Goal: Task Accomplishment & Management: Use online tool/utility

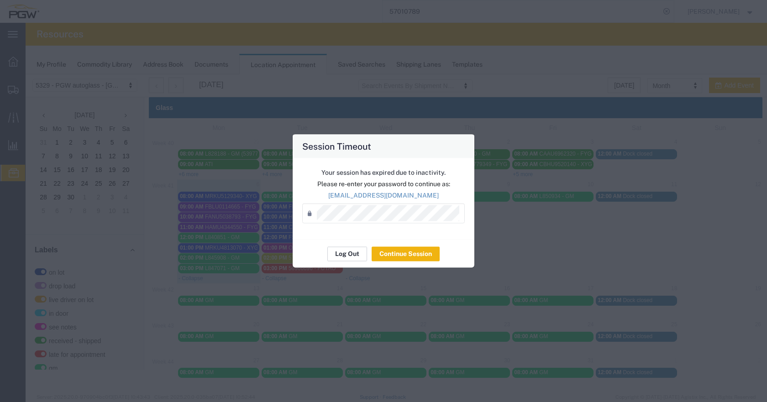
click at [346, 254] on button "Log Out" at bounding box center [347, 253] width 40 height 15
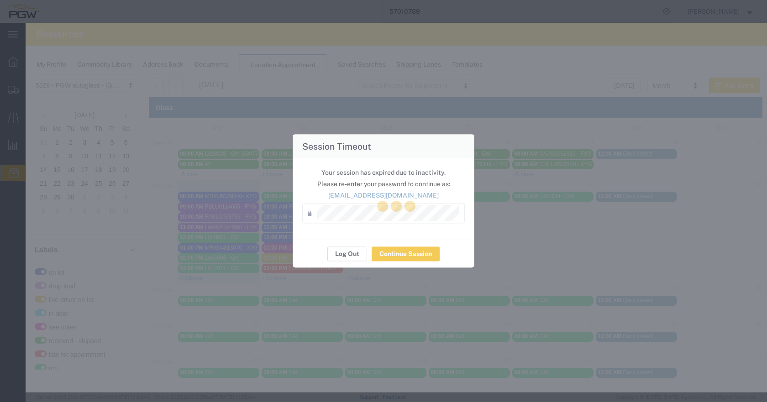
scroll to position [290, 0]
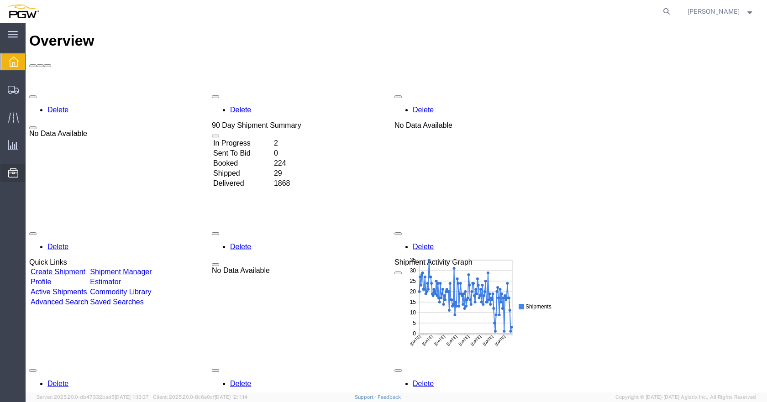
click at [0, 0] on span "Location Appointment" at bounding box center [0, 0] width 0 height 0
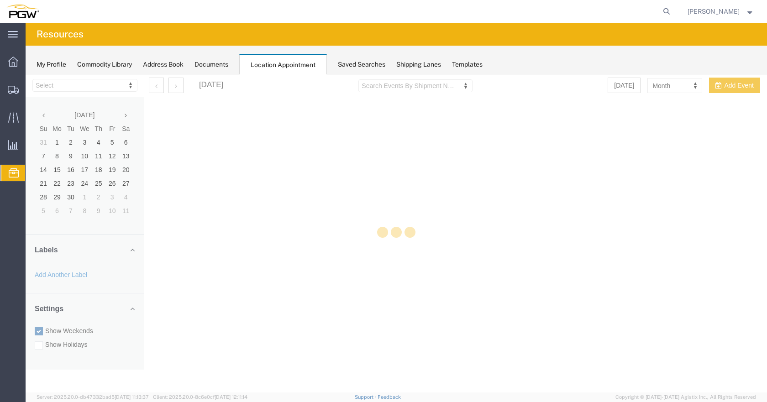
select select "28253"
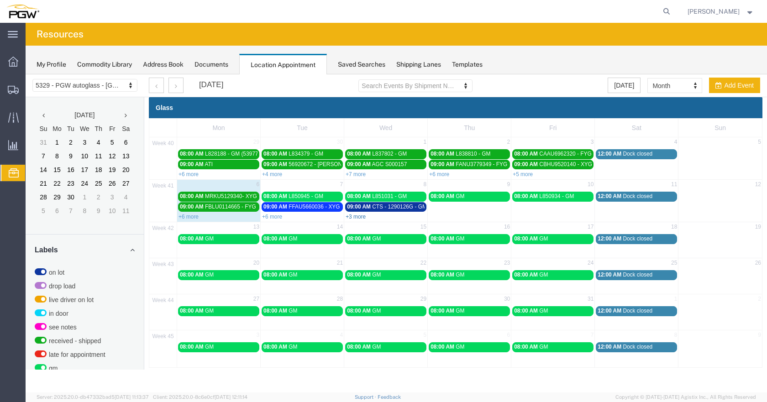
click at [357, 217] on link "+3 more" at bounding box center [356, 217] width 20 height 6
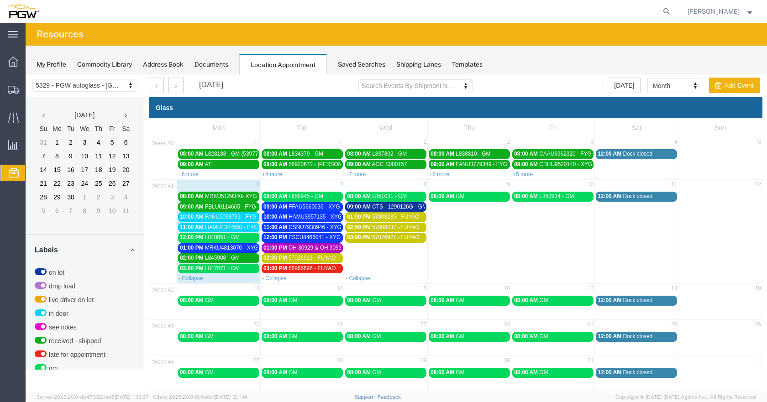
click at [363, 279] on link "- Collapse" at bounding box center [358, 278] width 25 height 6
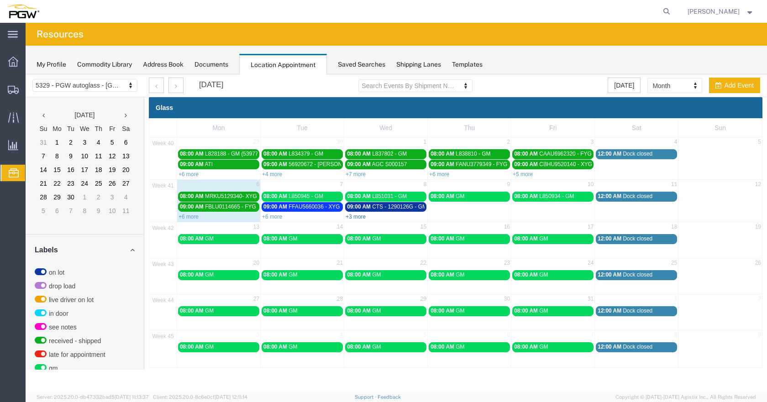
click at [361, 217] on link "+3 more" at bounding box center [356, 217] width 20 height 6
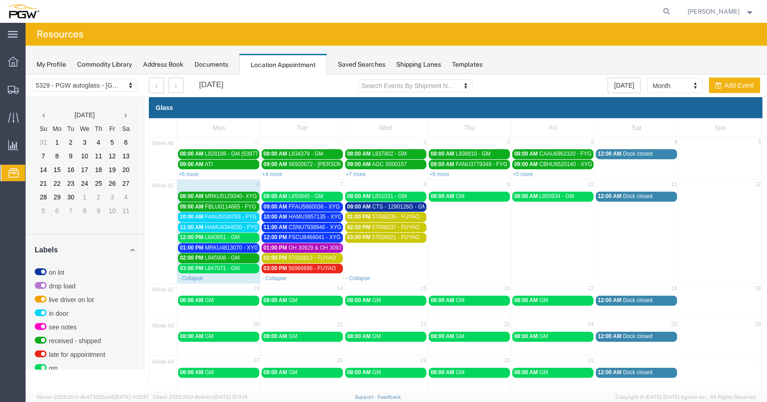
click at [232, 247] on span "MRKU4813070 - XYG" at bounding box center [231, 248] width 53 height 6
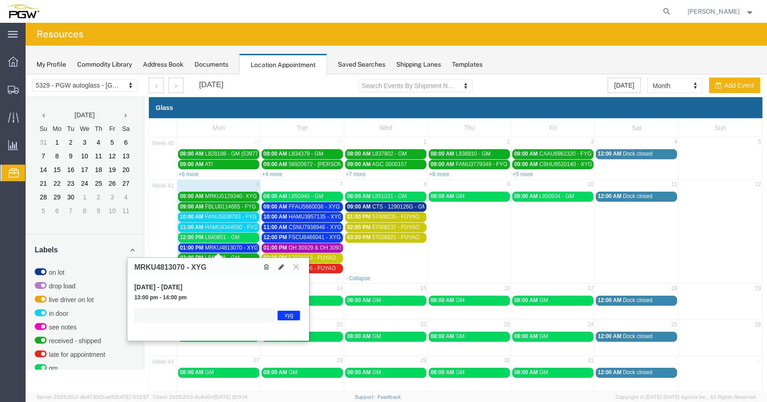
click at [232, 247] on span "MRKU4813070 - XYG" at bounding box center [231, 248] width 53 height 6
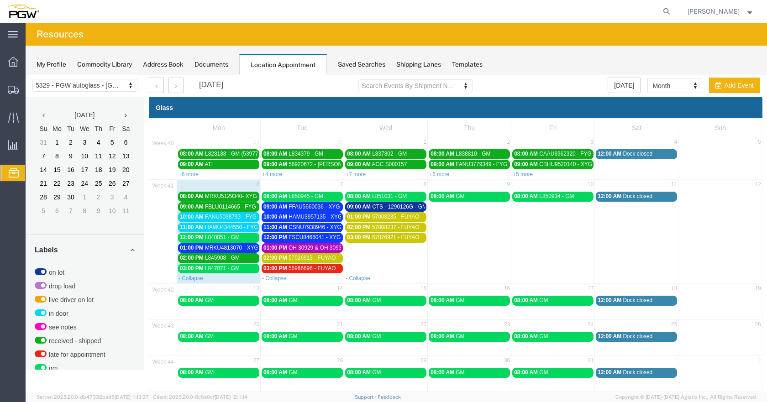
click at [229, 216] on span "FANU5038793 - FYG" at bounding box center [231, 217] width 52 height 6
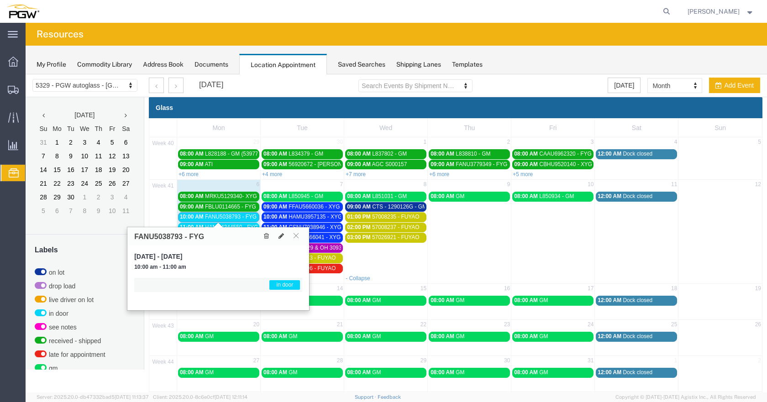
click at [229, 216] on span "FANU5038793 - FYG" at bounding box center [231, 217] width 52 height 6
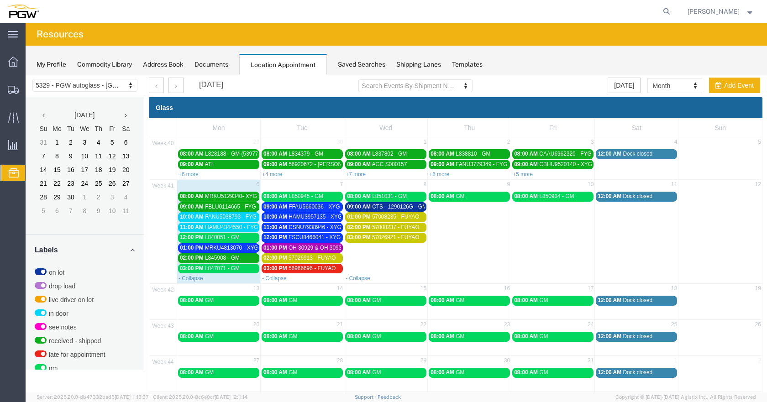
click at [231, 226] on span "HAMU4344550 - FYG" at bounding box center [231, 227] width 53 height 6
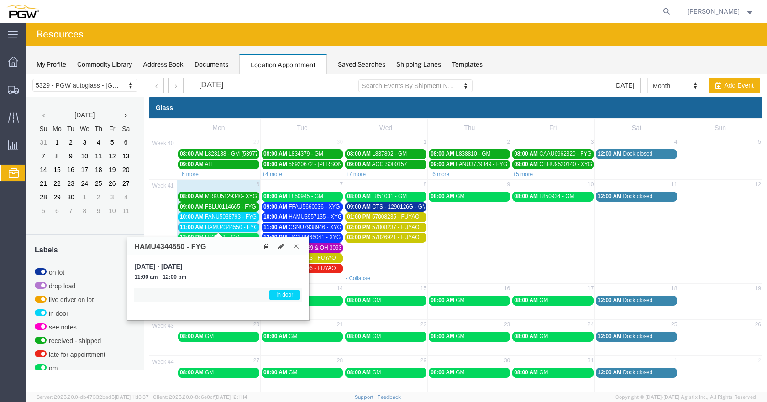
click at [231, 226] on span "HAMU4344550 - FYG" at bounding box center [231, 227] width 53 height 6
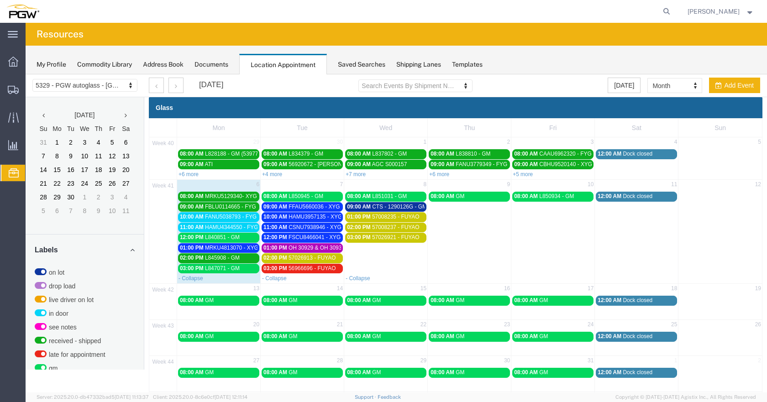
click at [235, 233] on link "12:00 PM L840851 - GM" at bounding box center [218, 238] width 81 height 10
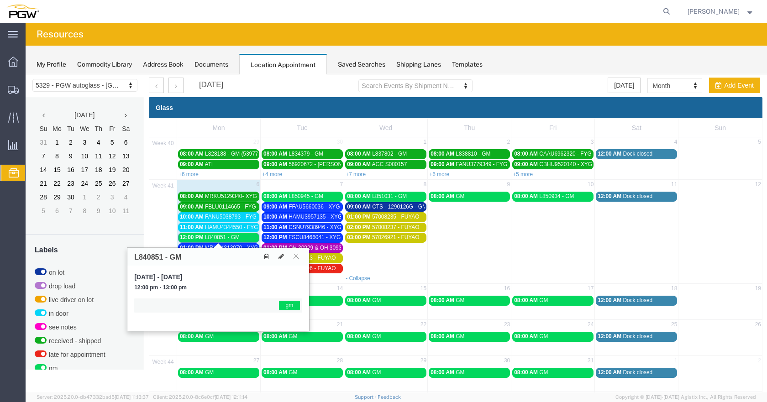
click at [241, 234] on div "12:00 PM L840851 - GM" at bounding box center [219, 237] width 78 height 7
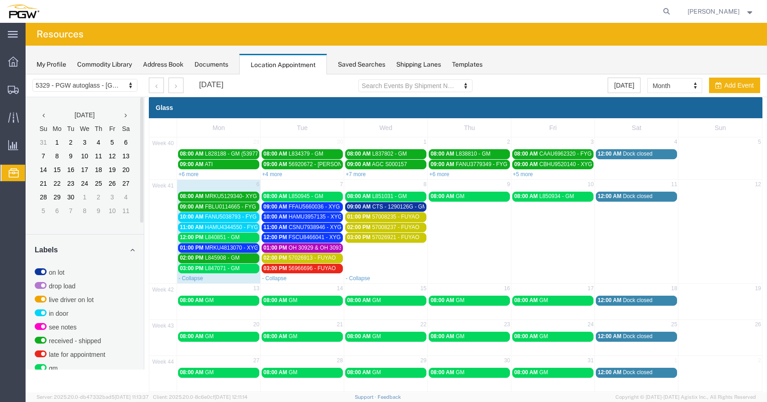
click at [241, 257] on div "02:00 PM L845908 - GM" at bounding box center [219, 258] width 78 height 7
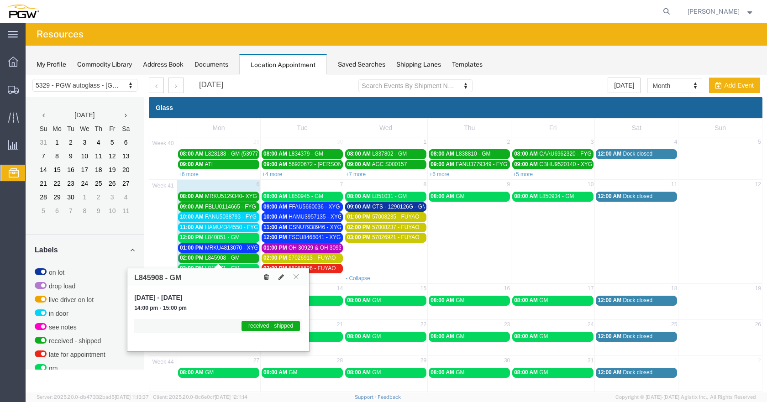
click at [243, 255] on div "02:00 PM L845908 - GM" at bounding box center [219, 258] width 78 height 7
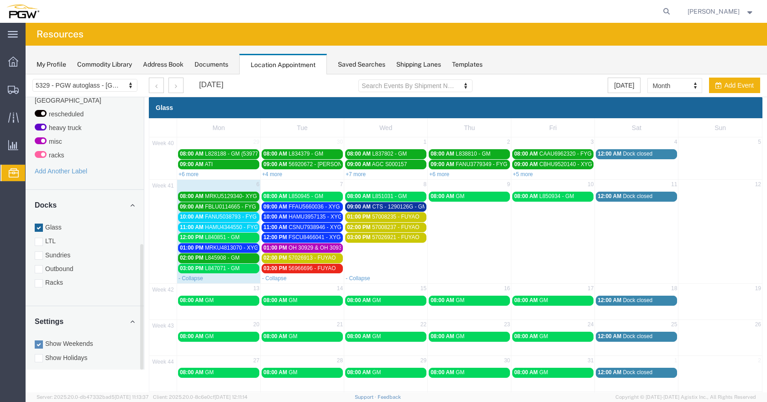
drag, startPoint x: 142, startPoint y: 219, endPoint x: 102, endPoint y: 322, distance: 110.4
click at [159, 376] on div "5329 - PGW autoglass - Chillicothe 5329 - PGW autoglass - Chillicothe September…" at bounding box center [396, 251] width 741 height 355
click at [38, 278] on div at bounding box center [39, 282] width 8 height 8
click at [26, 74] on input "Racks" at bounding box center [26, 74] width 0 height 0
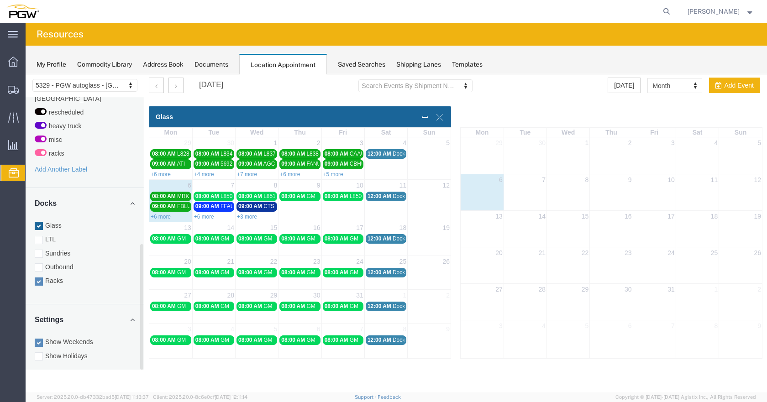
click at [39, 215] on div at bounding box center [396, 233] width 741 height 318
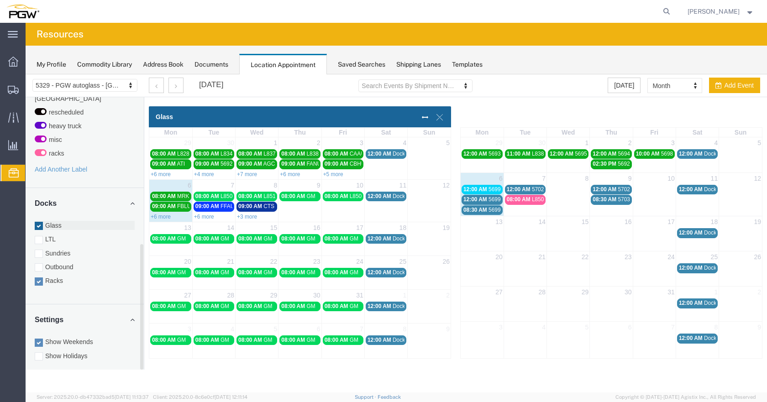
click at [36, 222] on div at bounding box center [39, 226] width 8 height 8
click at [26, 74] on input "Glass" at bounding box center [26, 74] width 0 height 0
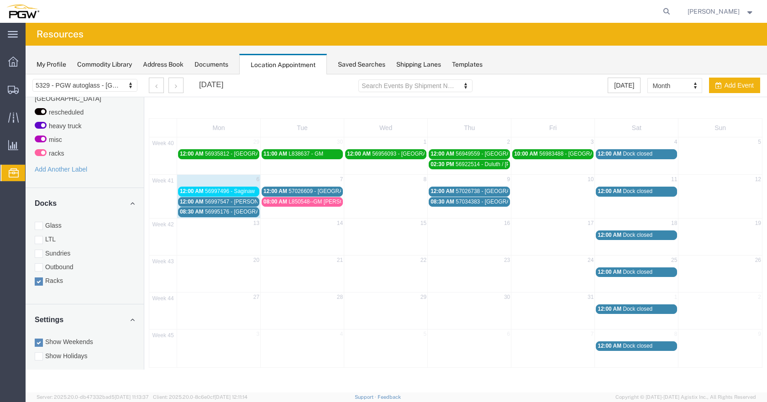
click at [236, 189] on span "56997496 - Saginaw" at bounding box center [230, 191] width 50 height 6
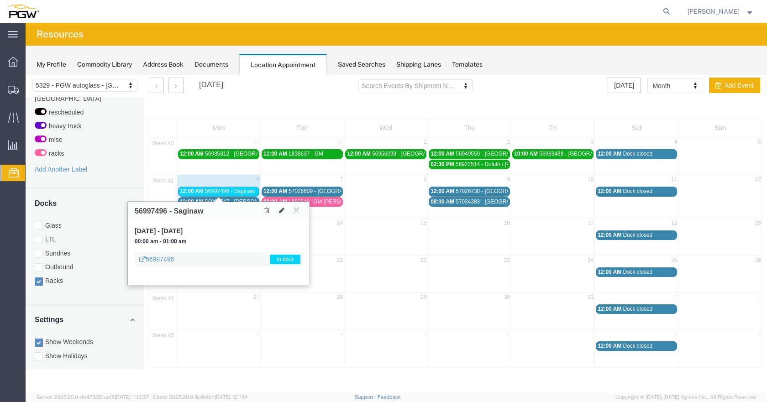
click at [238, 189] on span "56997496 - Saginaw" at bounding box center [230, 191] width 50 height 6
